Goal: Task Accomplishment & Management: Manage account settings

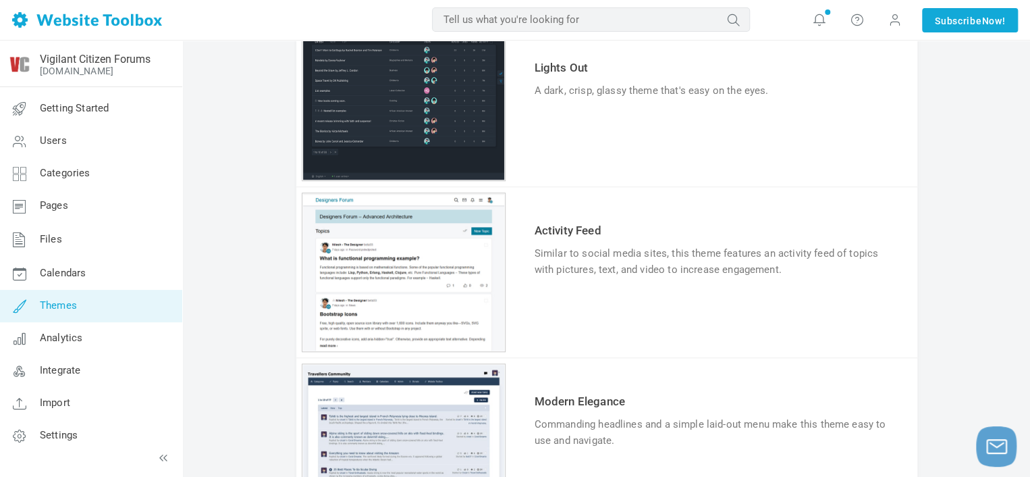
scroll to position [473, 0]
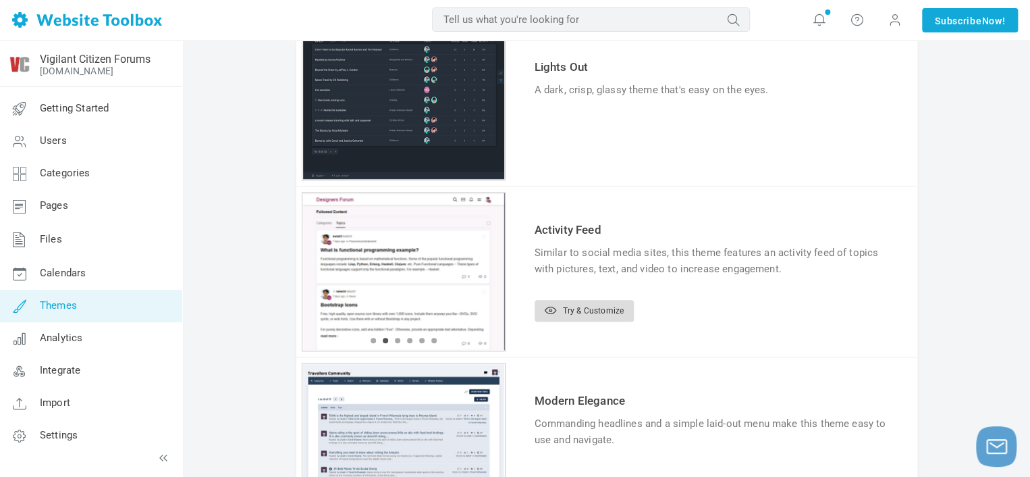
click at [578, 310] on link "Try & Customize" at bounding box center [584, 311] width 99 height 22
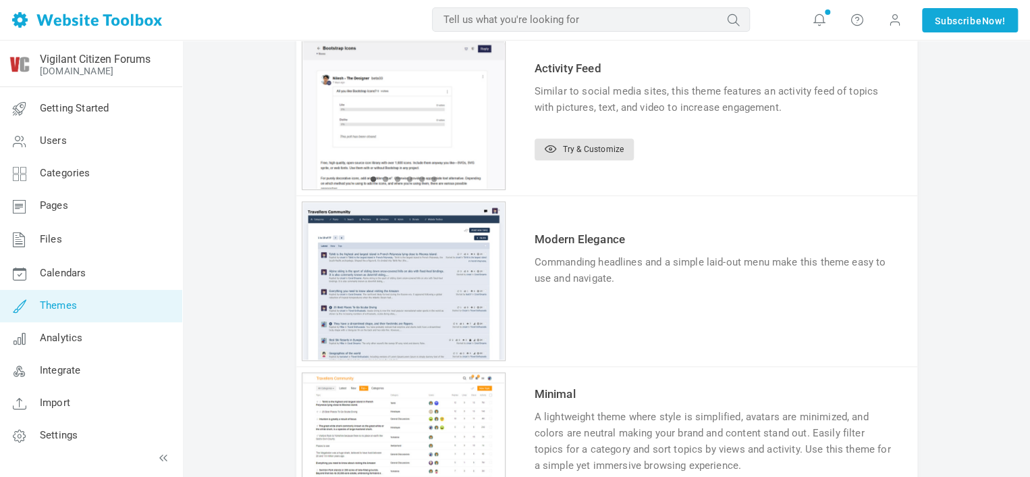
scroll to position [675, 0]
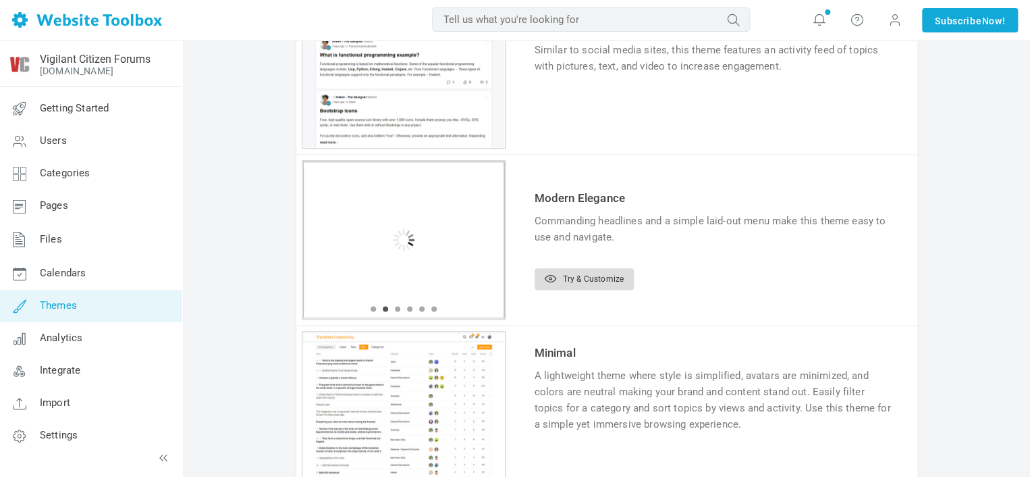
click at [556, 281] on link "Try & Customize" at bounding box center [584, 279] width 99 height 22
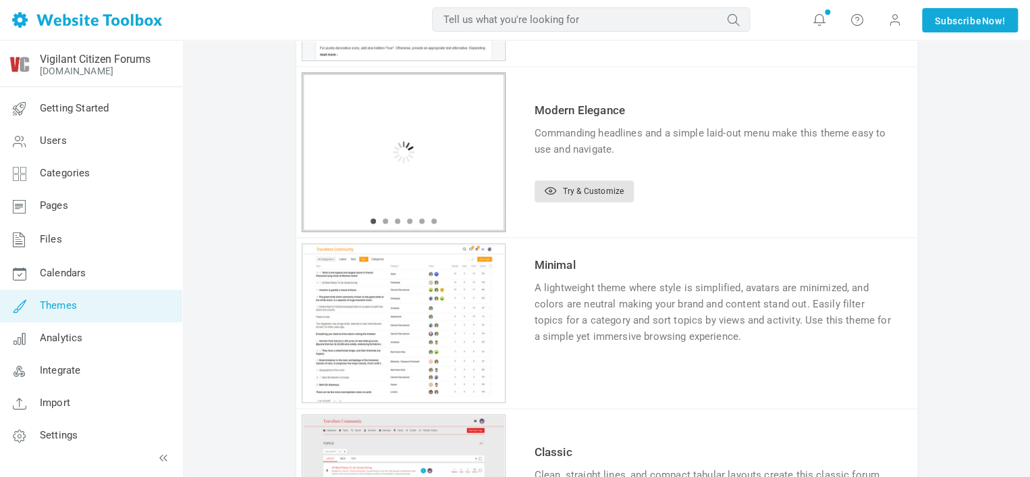
scroll to position [878, 0]
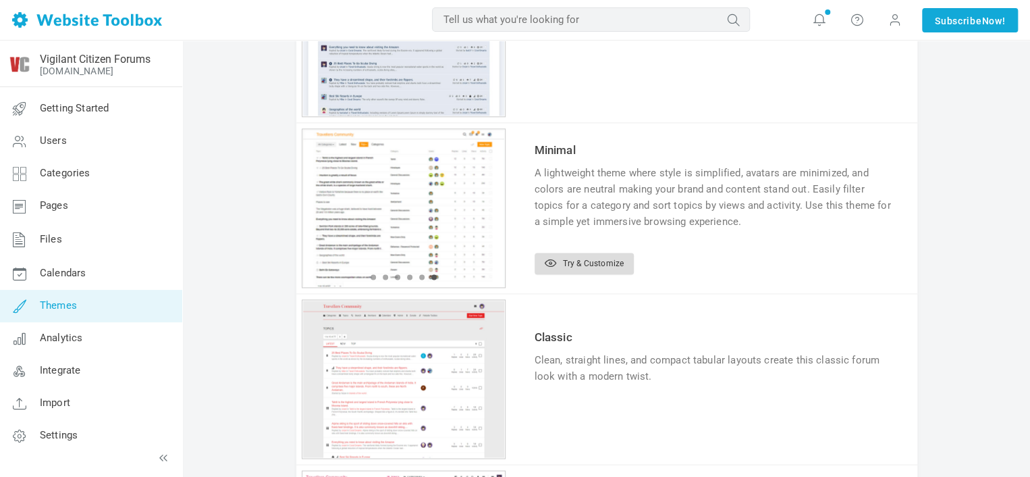
click at [567, 272] on link "Try & Customize" at bounding box center [584, 263] width 99 height 22
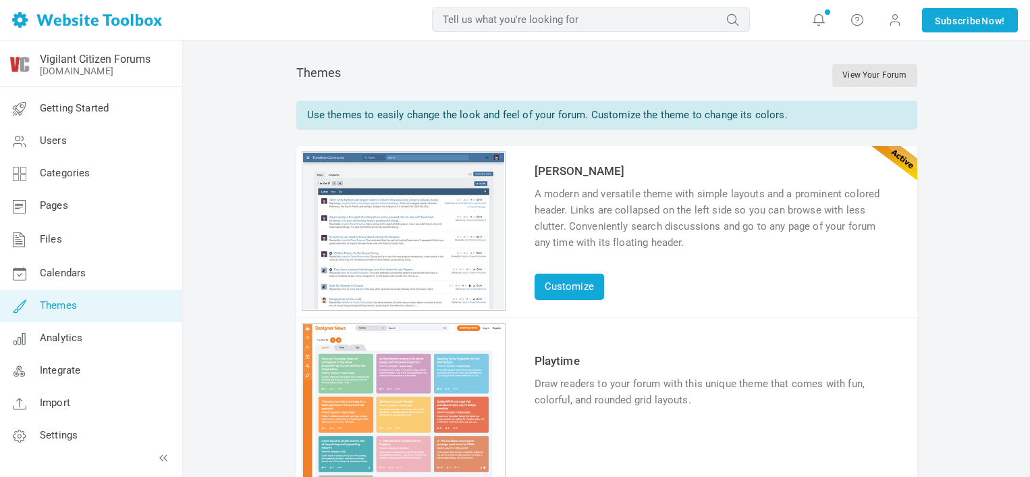
scroll to position [878, 0]
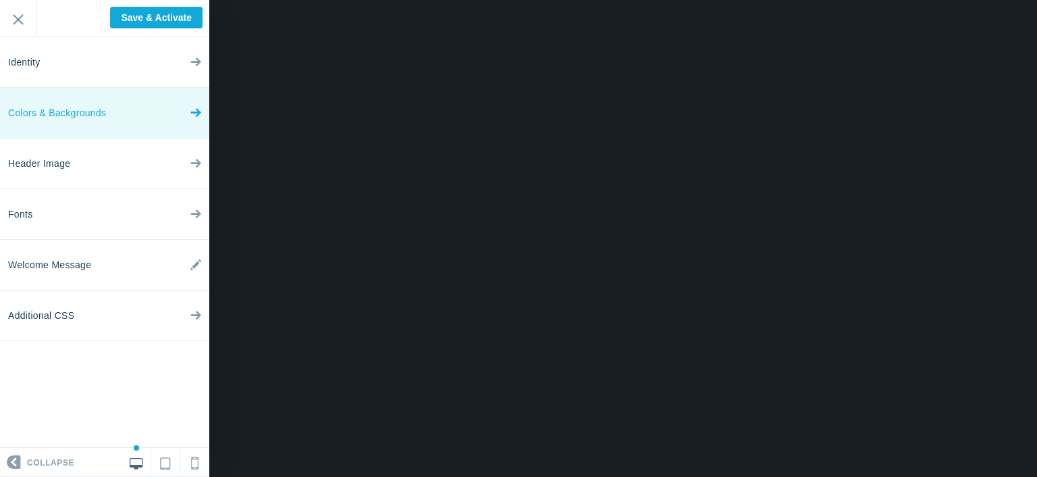
click at [127, 115] on link "Colors & Backgrounds" at bounding box center [104, 113] width 209 height 51
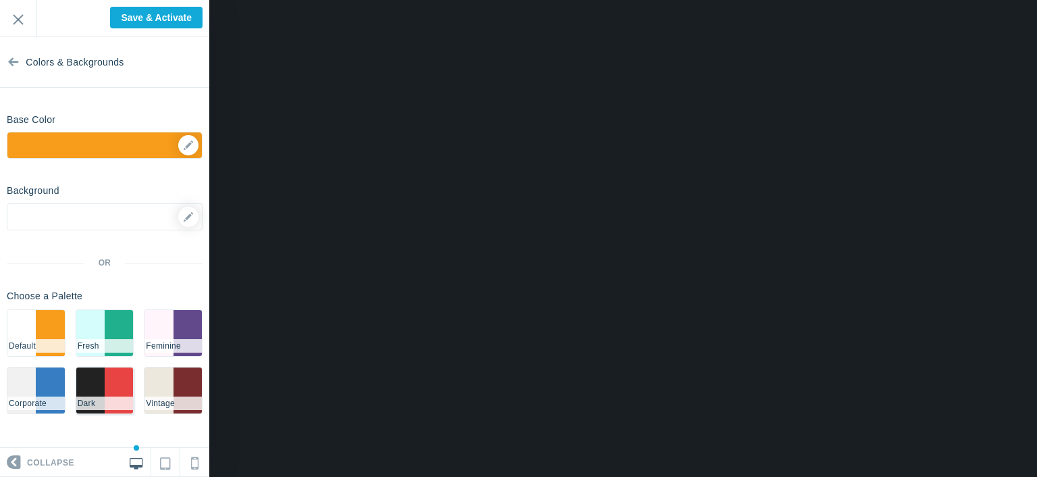
click at [122, 375] on li "#e94444" at bounding box center [119, 390] width 28 height 46
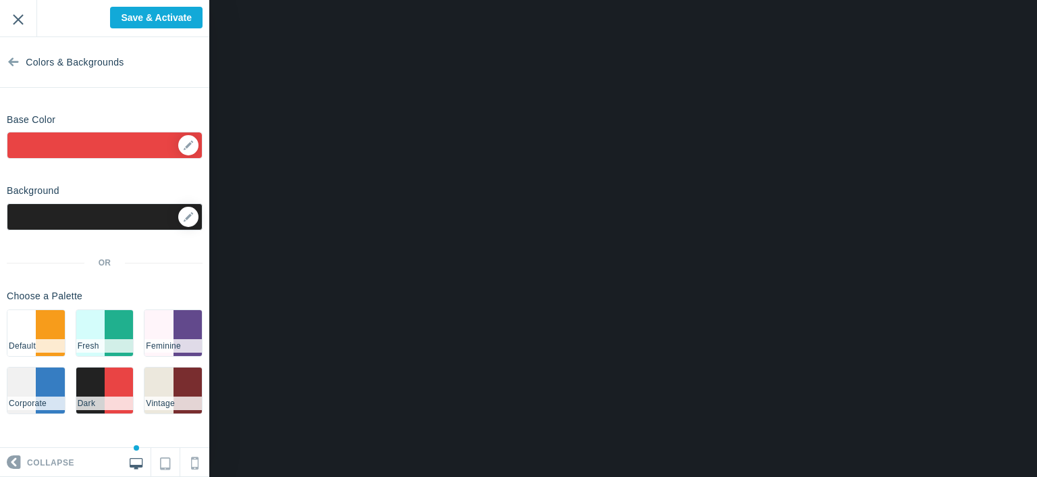
click at [22, 15] on input "Exit" at bounding box center [18, 18] width 36 height 37
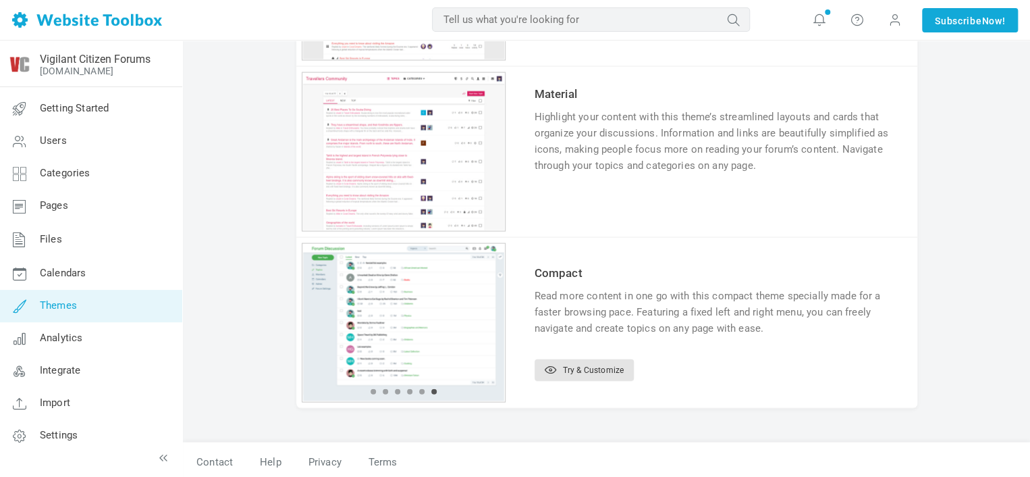
scroll to position [1277, 0]
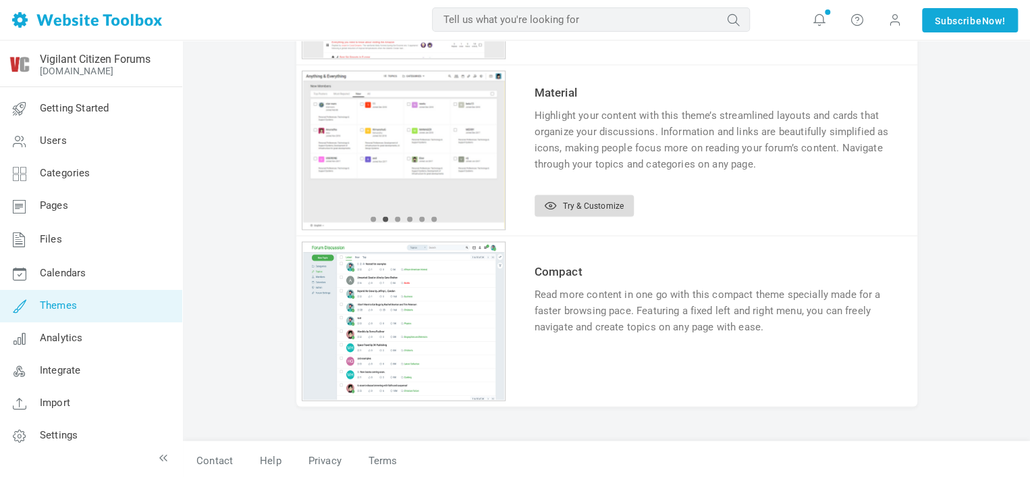
click at [564, 199] on link "Try & Customize" at bounding box center [584, 205] width 99 height 22
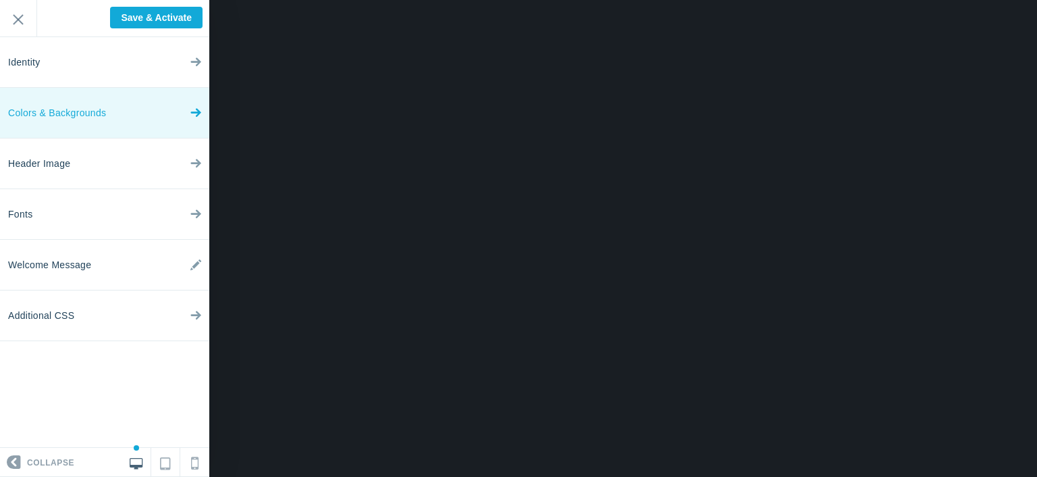
click at [124, 115] on link "Colors & Backgrounds" at bounding box center [104, 113] width 209 height 51
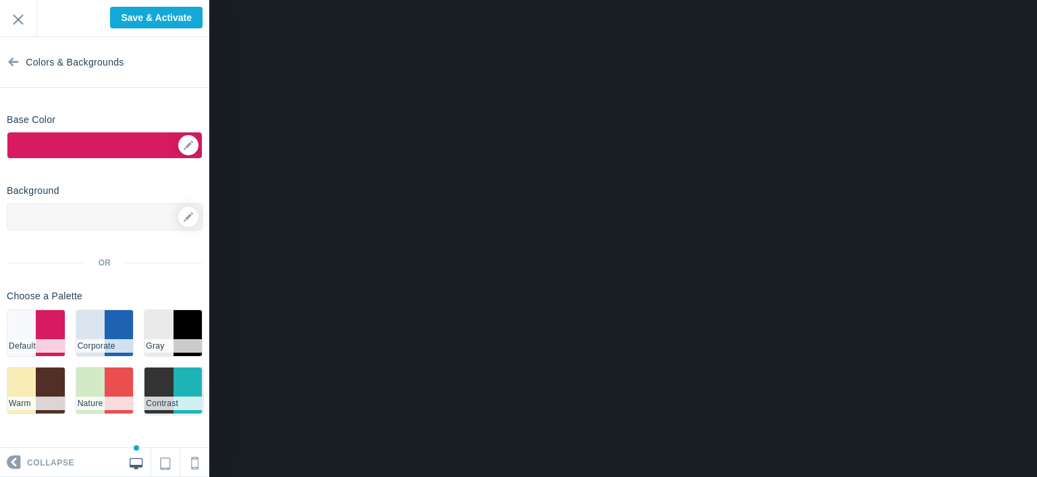
click at [185, 390] on li "#1EB4B5" at bounding box center [187, 390] width 28 height 46
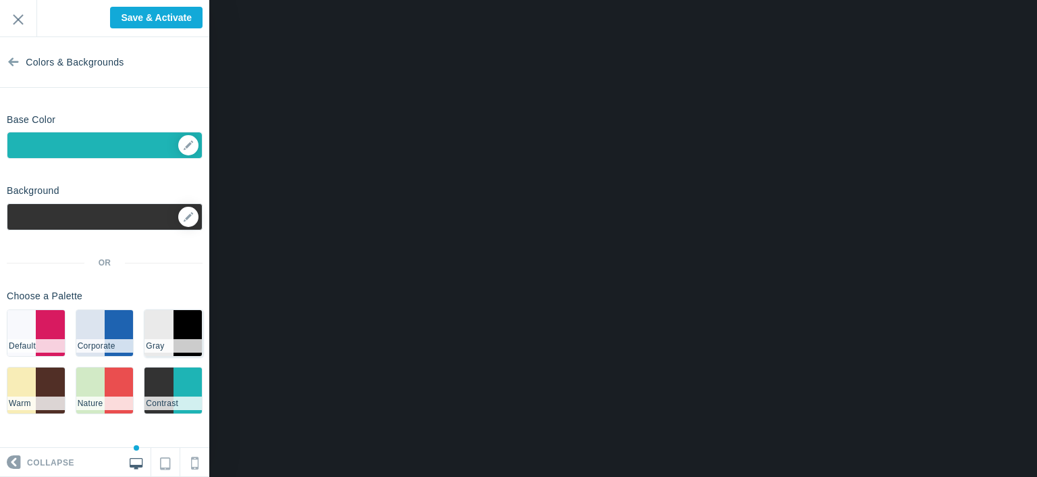
click at [186, 337] on li "#000000" at bounding box center [187, 333] width 28 height 46
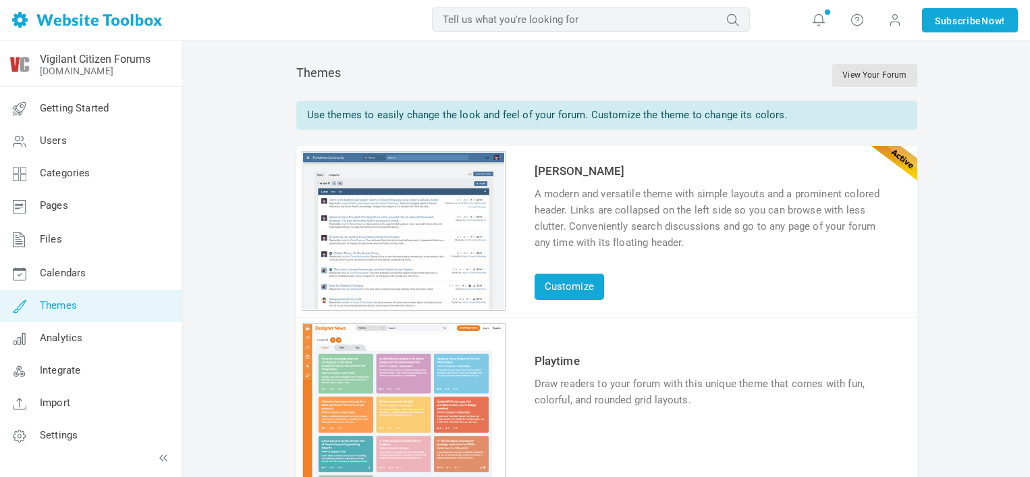
scroll to position [1277, 0]
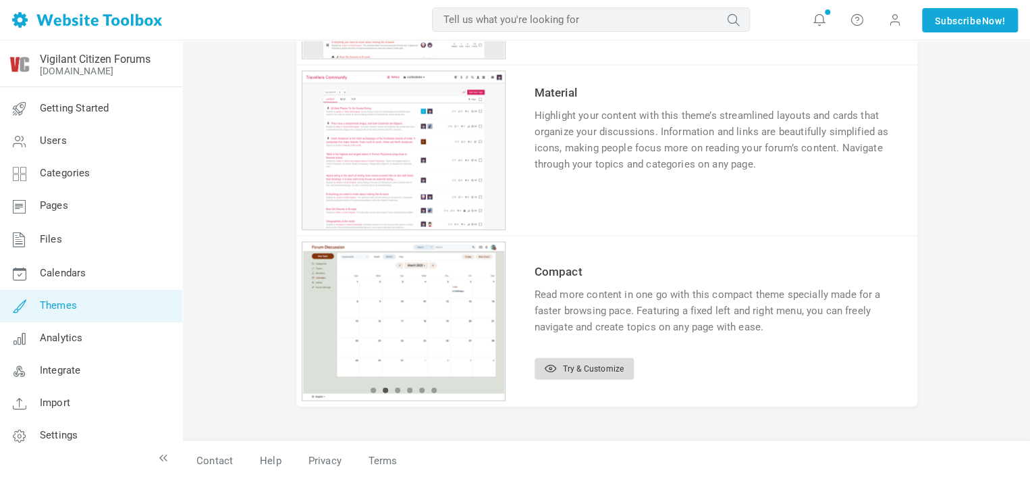
click at [567, 370] on link "Try & Customize" at bounding box center [584, 368] width 99 height 22
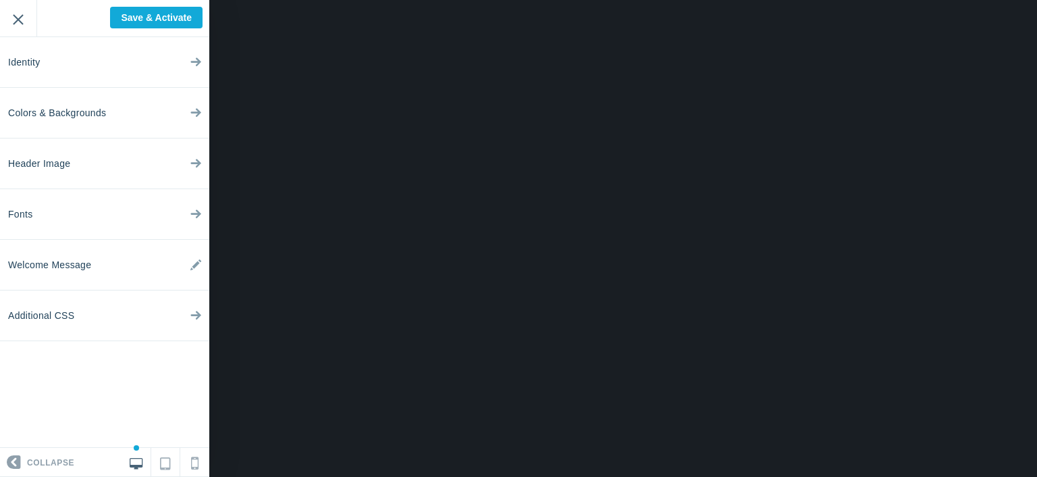
click at [10, 13] on input "Exit" at bounding box center [18, 18] width 36 height 37
